Goal: Task Accomplishment & Management: Manage account settings

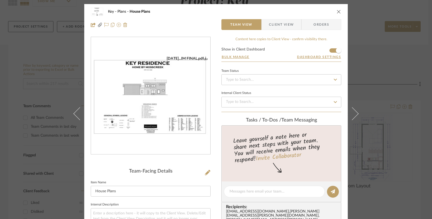
click at [48, 13] on div "Key Plans House Plans Team View Client View Orders [DATE]...IM FINAL.pdf Team-F…" at bounding box center [216, 109] width 432 height 219
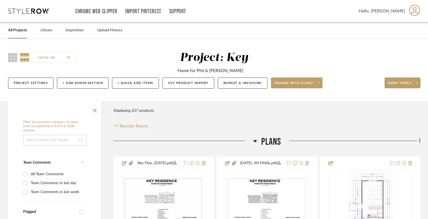
click at [18, 32] on link "All Projects" at bounding box center [17, 30] width 19 height 7
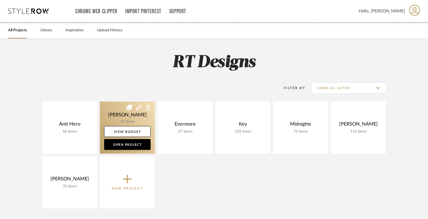
click at [124, 114] on link at bounding box center [127, 128] width 55 height 52
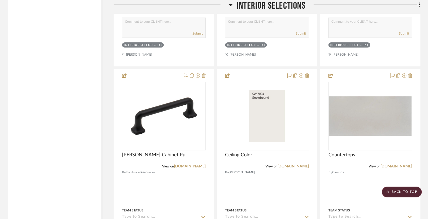
scroll to position [885, 0]
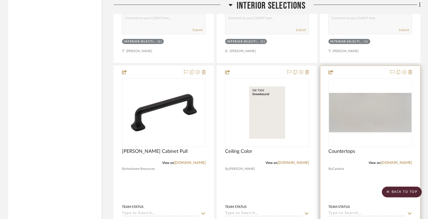
click at [0, 0] on img at bounding box center [0, 0] width 0 height 0
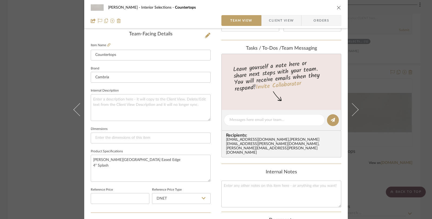
scroll to position [152, 0]
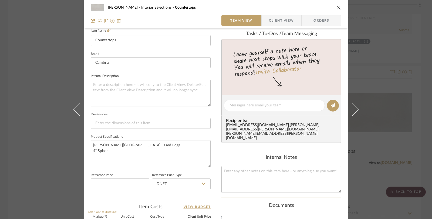
click at [52, 39] on div "[PERSON_NAME] Interior Selections Countertops Team View Client View Orders Team…" at bounding box center [216, 109] width 432 height 219
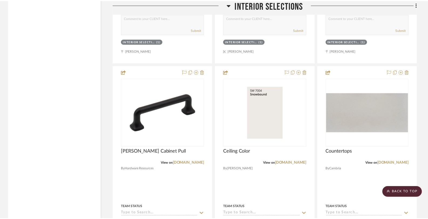
scroll to position [885, 0]
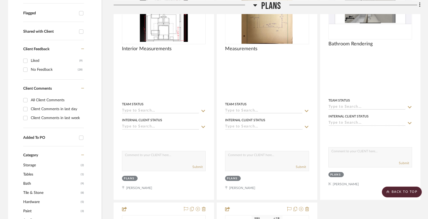
scroll to position [0, 0]
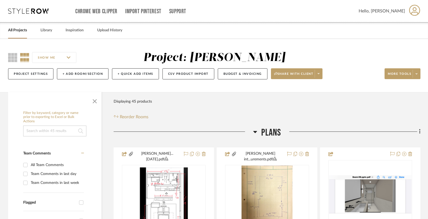
click at [15, 28] on link "All Projects" at bounding box center [17, 30] width 19 height 7
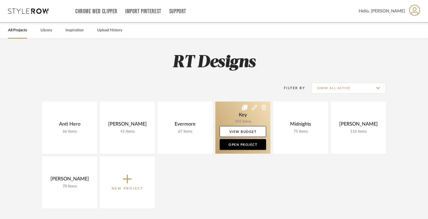
click at [233, 114] on link at bounding box center [243, 128] width 55 height 52
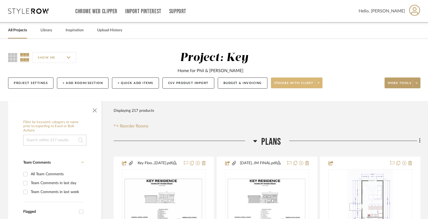
click at [318, 84] on span at bounding box center [319, 83] width 8 height 8
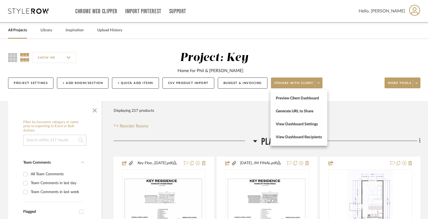
click at [413, 83] on div at bounding box center [214, 109] width 428 height 219
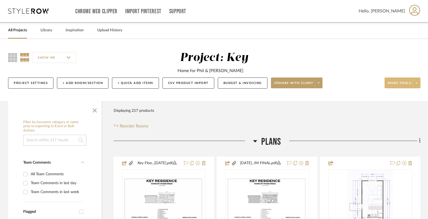
click at [416, 84] on icon at bounding box center [417, 83] width 2 height 3
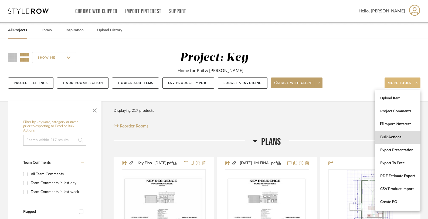
click at [397, 137] on span "Bulk Actions" at bounding box center [398, 137] width 35 height 5
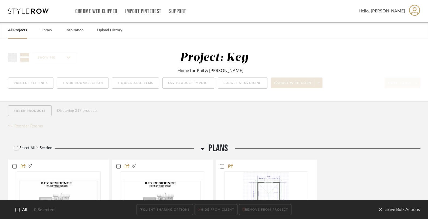
click at [17, 210] on icon at bounding box center [18, 210] width 4 height 4
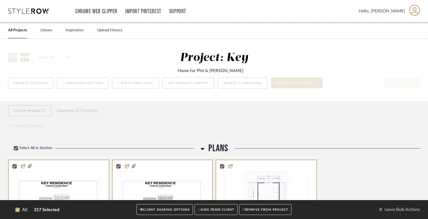
click at [178, 208] on button "CLIENT SHARING OPTIONS" at bounding box center [165, 209] width 56 height 11
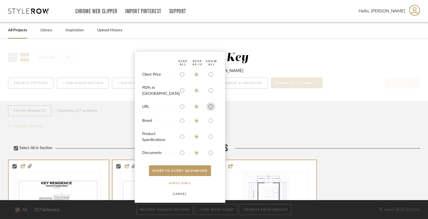
click at [211, 104] on input "radio" at bounding box center [211, 106] width 9 height 9
radio input "true"
click at [211, 120] on input "radio" at bounding box center [211, 120] width 9 height 9
radio input "true"
click at [210, 135] on input "radio" at bounding box center [211, 136] width 9 height 9
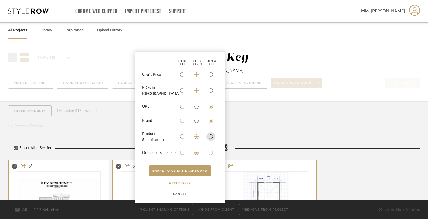
radio input "true"
click at [212, 154] on input "radio" at bounding box center [211, 153] width 9 height 9
radio input "true"
click at [211, 92] on input "radio" at bounding box center [211, 90] width 9 height 9
radio input "true"
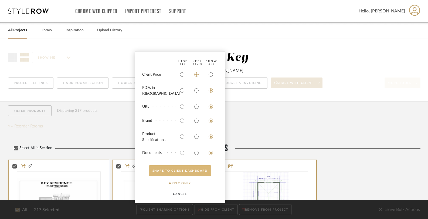
click at [186, 174] on button "SHARE TO CLIENT Dashboard" at bounding box center [180, 170] width 62 height 11
